Goal: Task Accomplishment & Management: Manage account settings

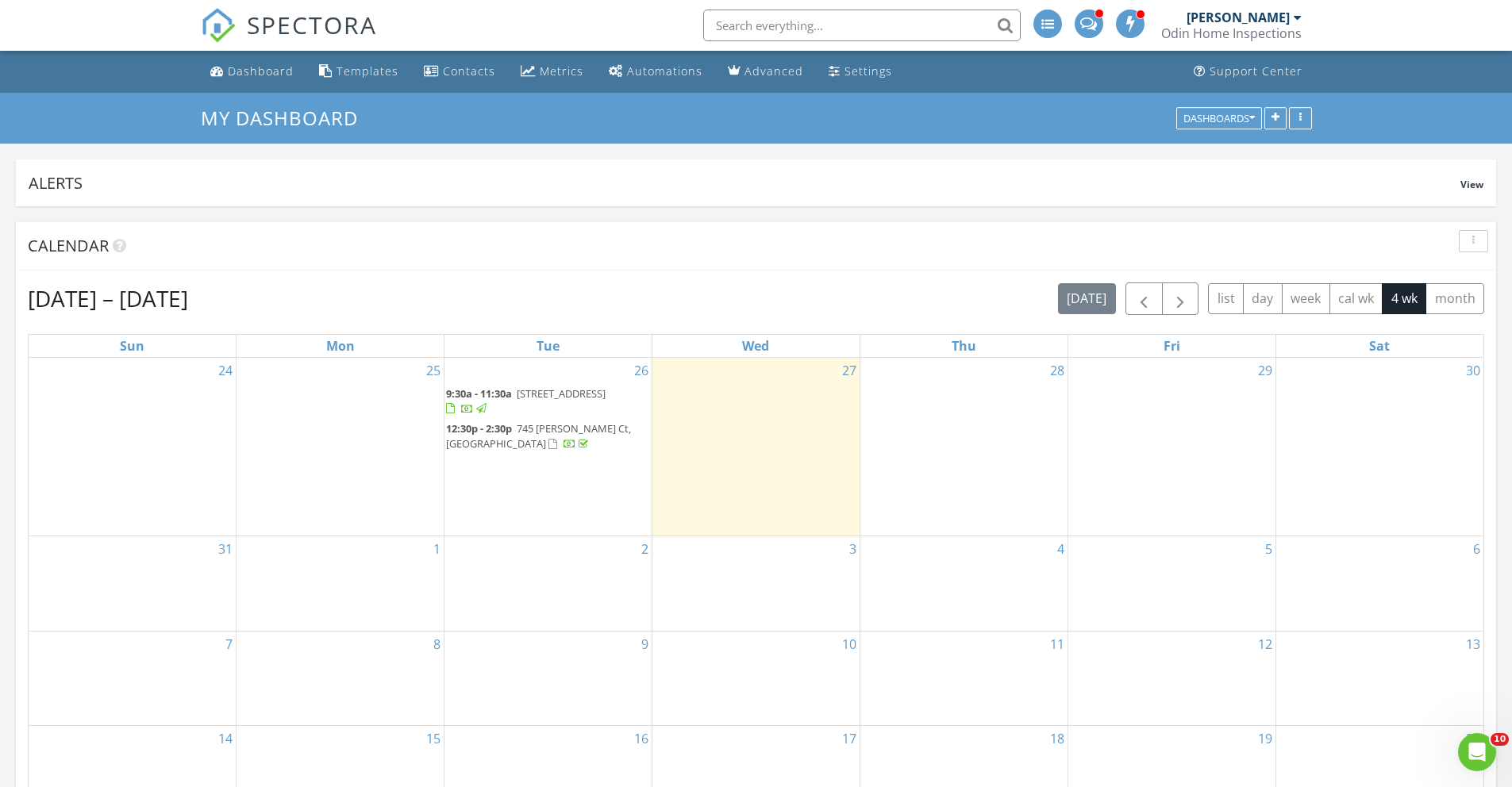
click at [484, 435] on span "12:30p - 2:30p" at bounding box center [479, 429] width 66 height 15
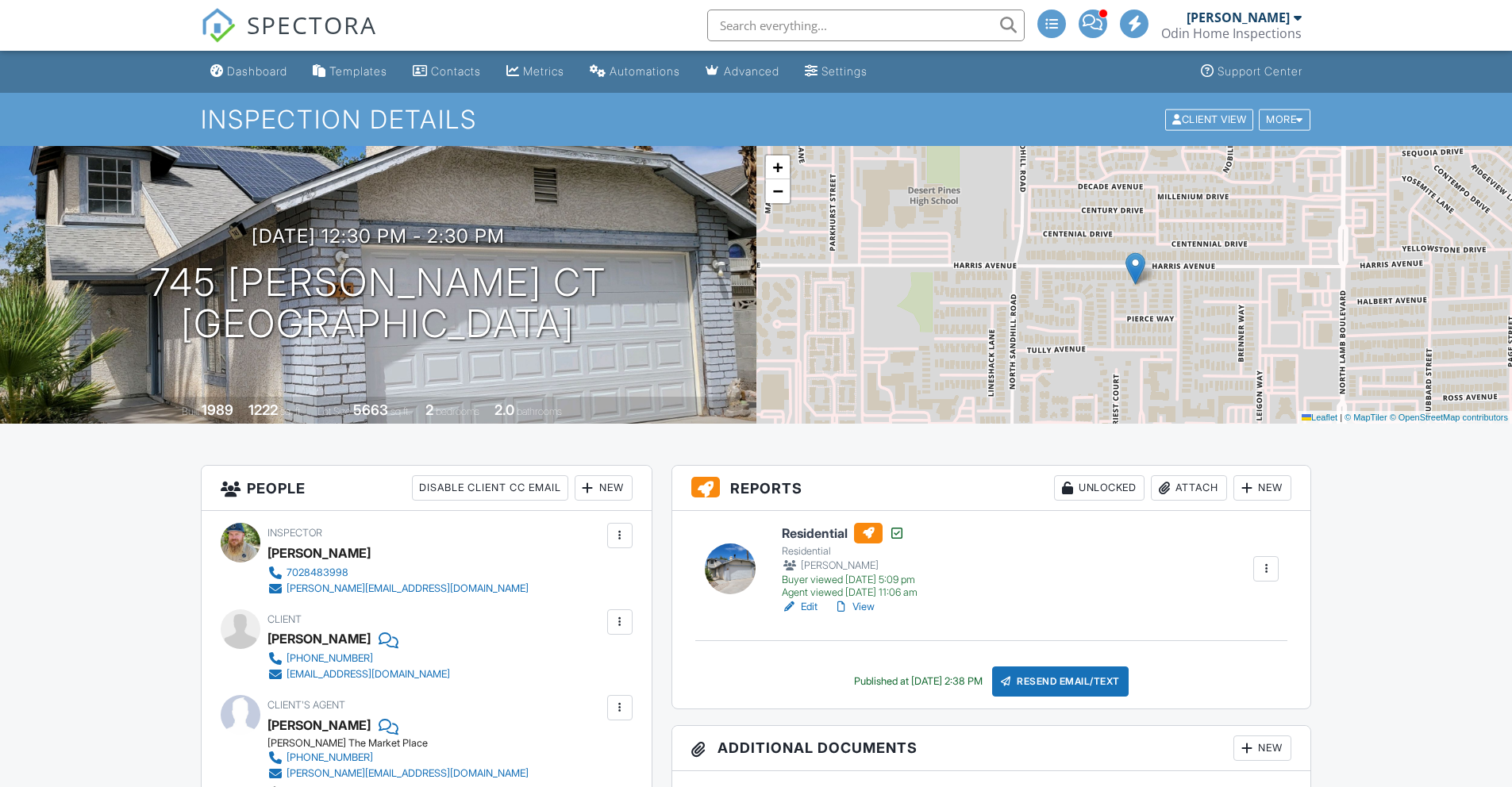
click at [866, 609] on link "View" at bounding box center [853, 606] width 41 height 16
click at [871, 608] on link "View" at bounding box center [853, 606] width 41 height 16
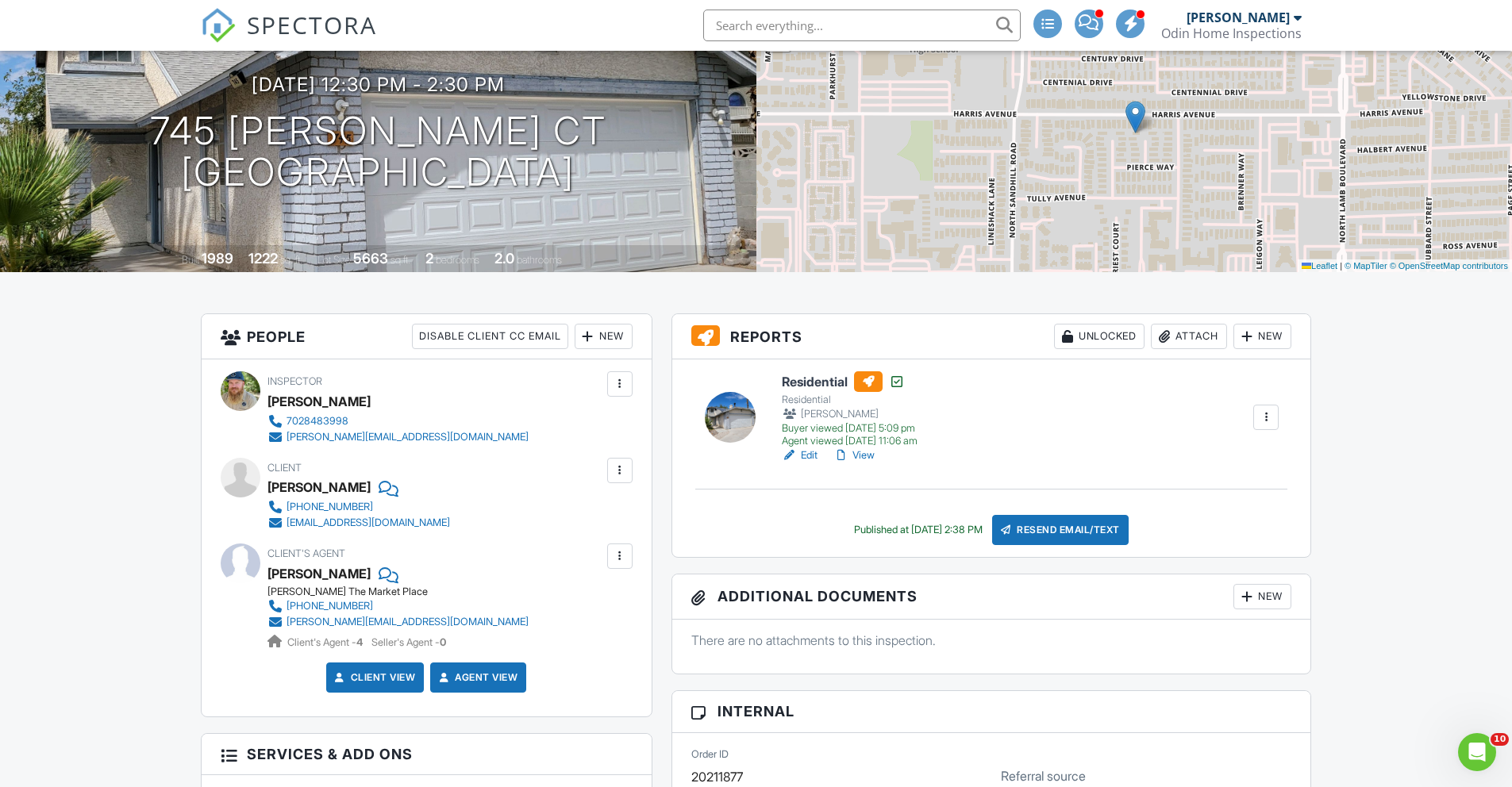
scroll to position [157, 0]
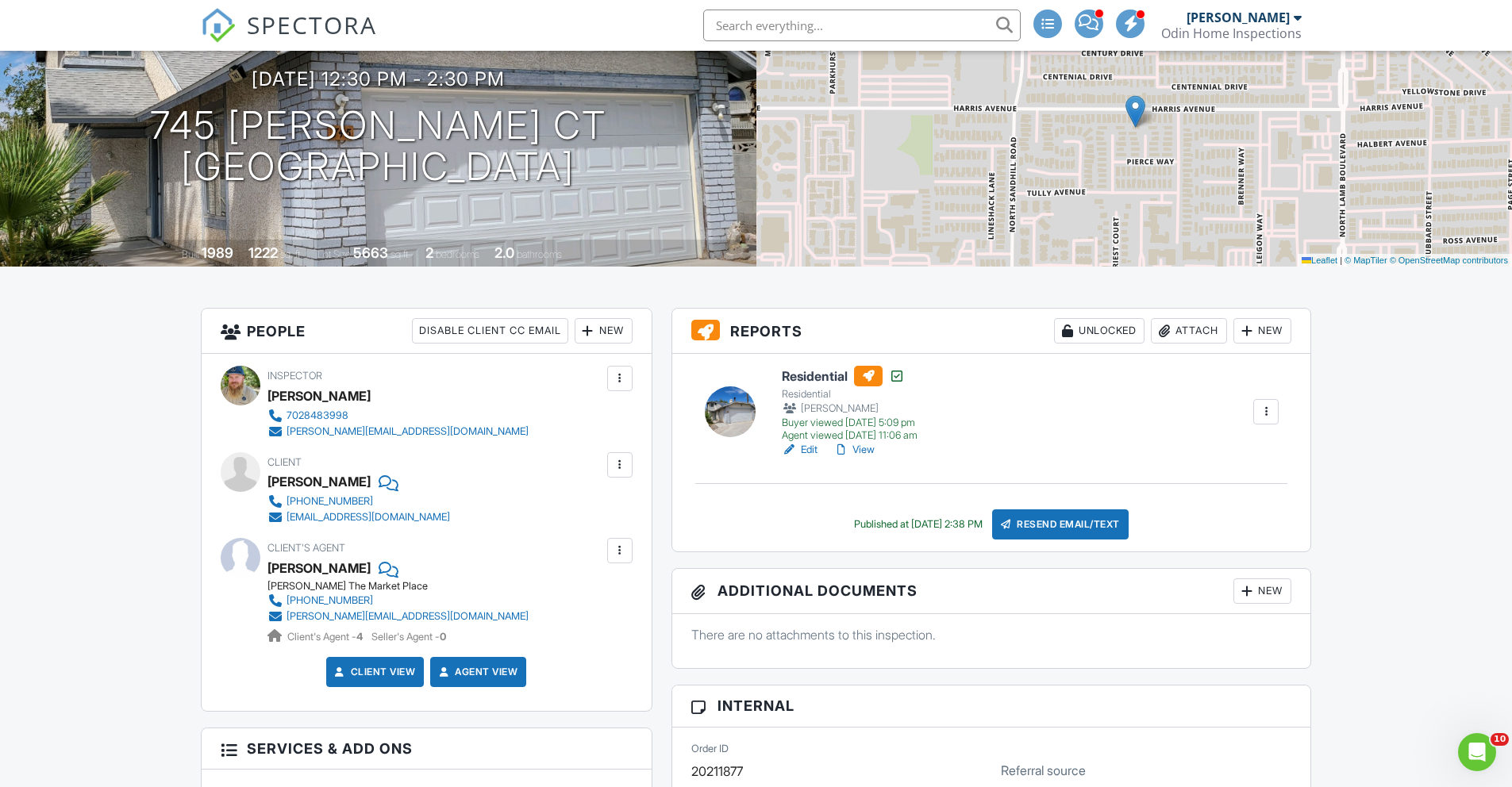
click at [871, 452] on link "View" at bounding box center [853, 449] width 41 height 16
